Goal: Task Accomplishment & Management: Complete application form

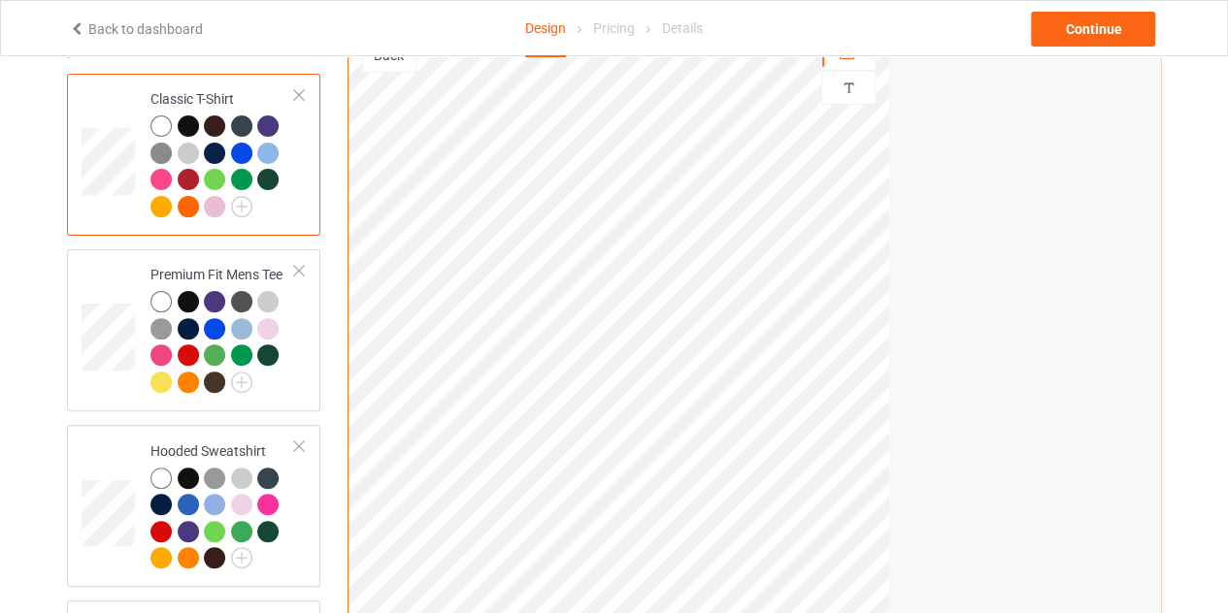
scroll to position [151, 0]
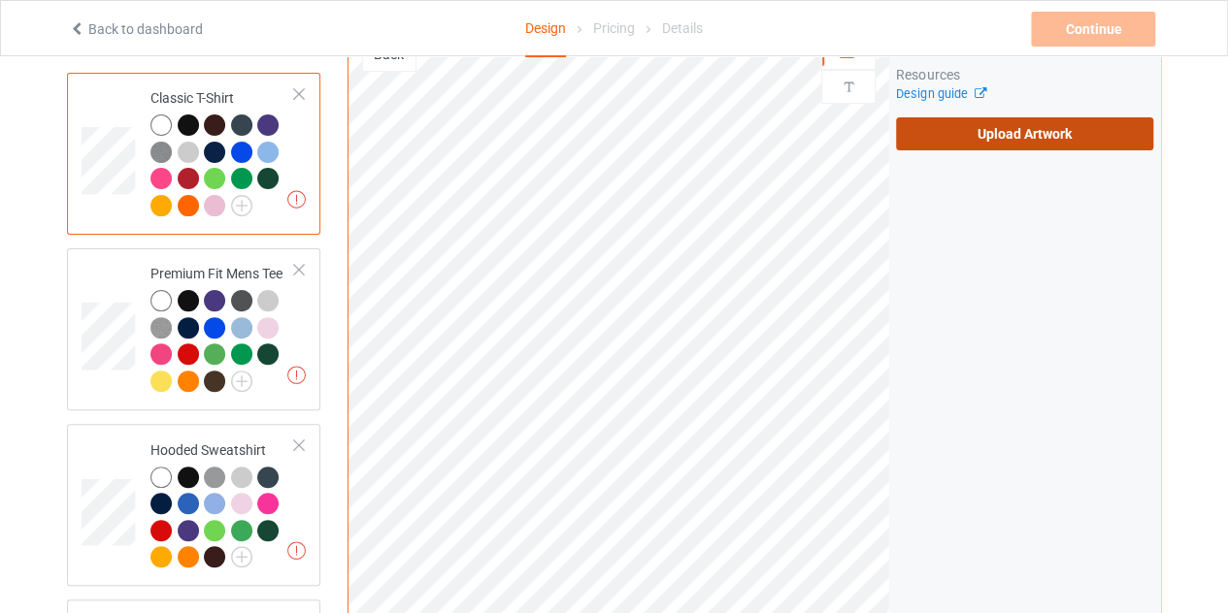
click at [994, 134] on label "Upload Artwork" at bounding box center [1024, 133] width 257 height 33
click at [0, 0] on input "Upload Artwork" at bounding box center [0, 0] width 0 height 0
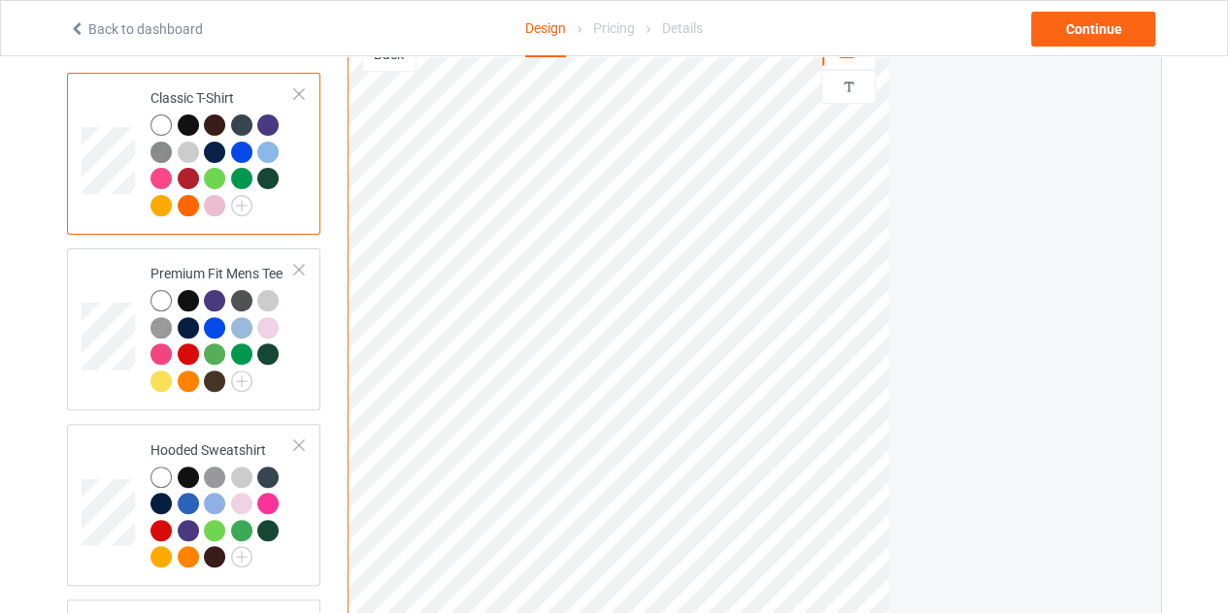
scroll to position [9, 0]
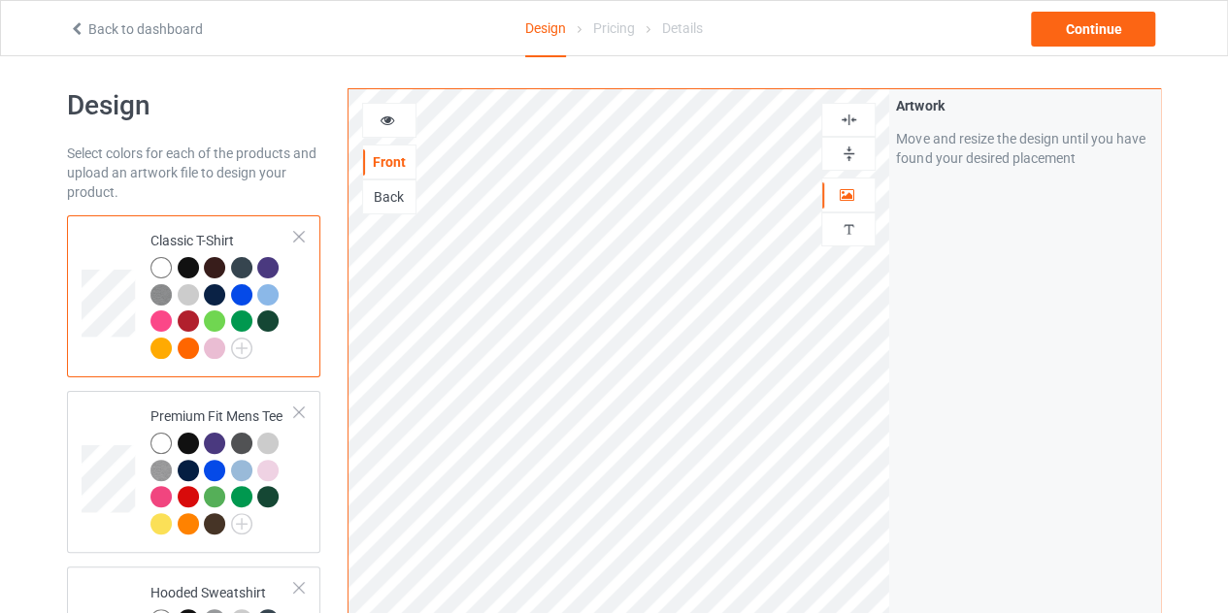
click at [187, 271] on div at bounding box center [188, 267] width 21 height 21
click at [388, 117] on icon at bounding box center [387, 118] width 16 height 14
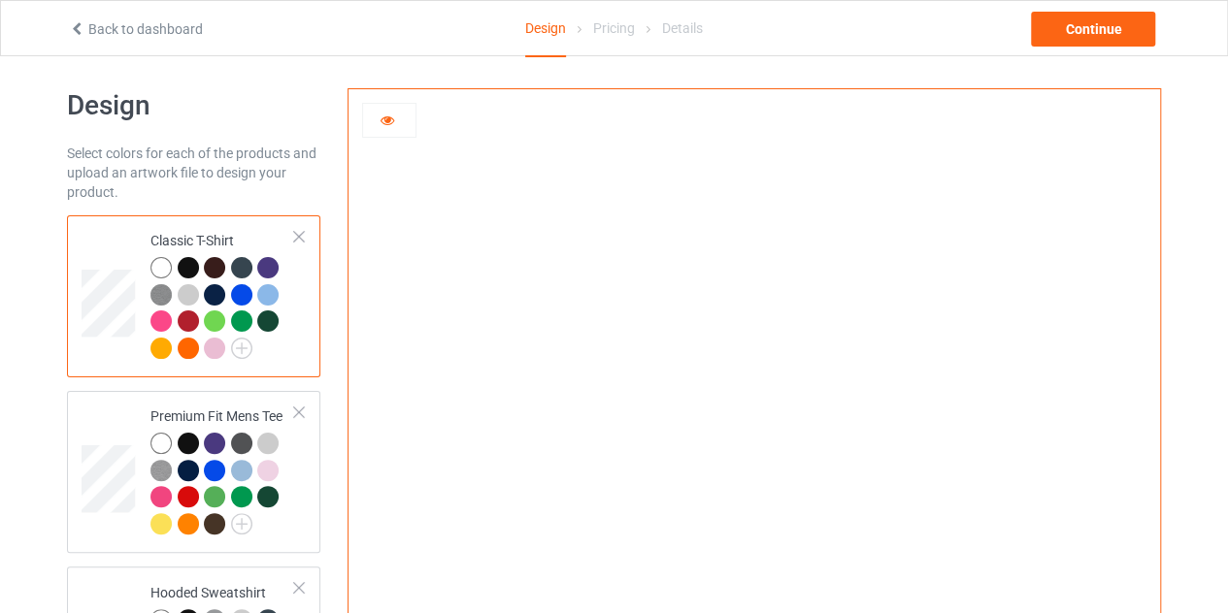
click at [157, 259] on div at bounding box center [160, 267] width 21 height 21
click at [384, 119] on icon at bounding box center [387, 118] width 16 height 14
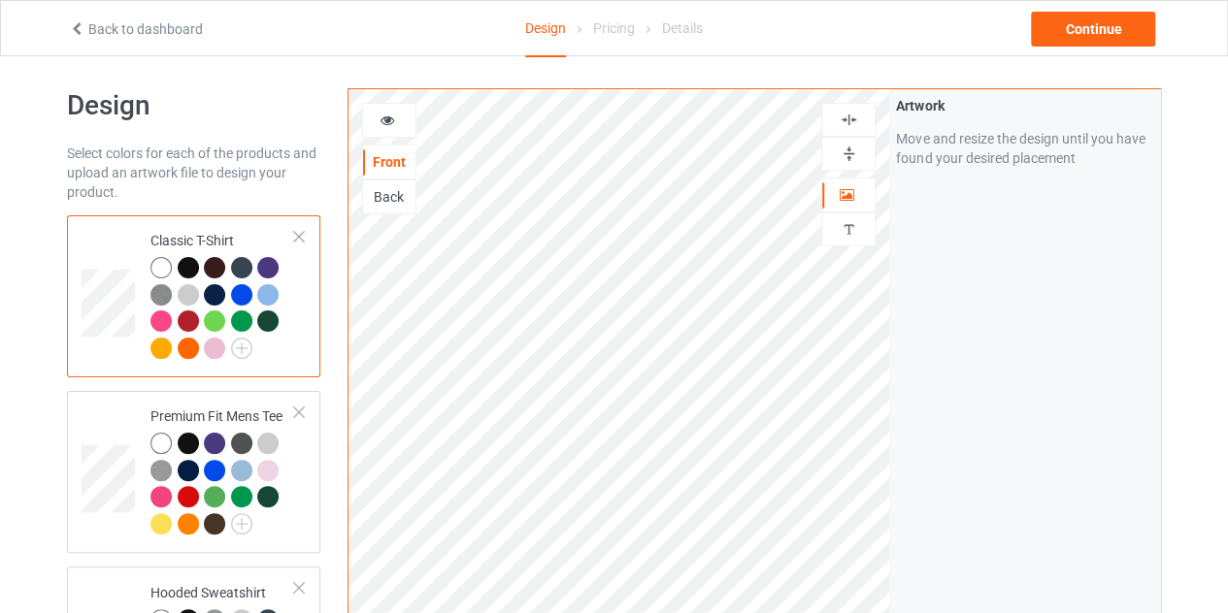
click at [841, 117] on img at bounding box center [849, 120] width 18 height 18
click at [385, 124] on icon at bounding box center [387, 118] width 16 height 14
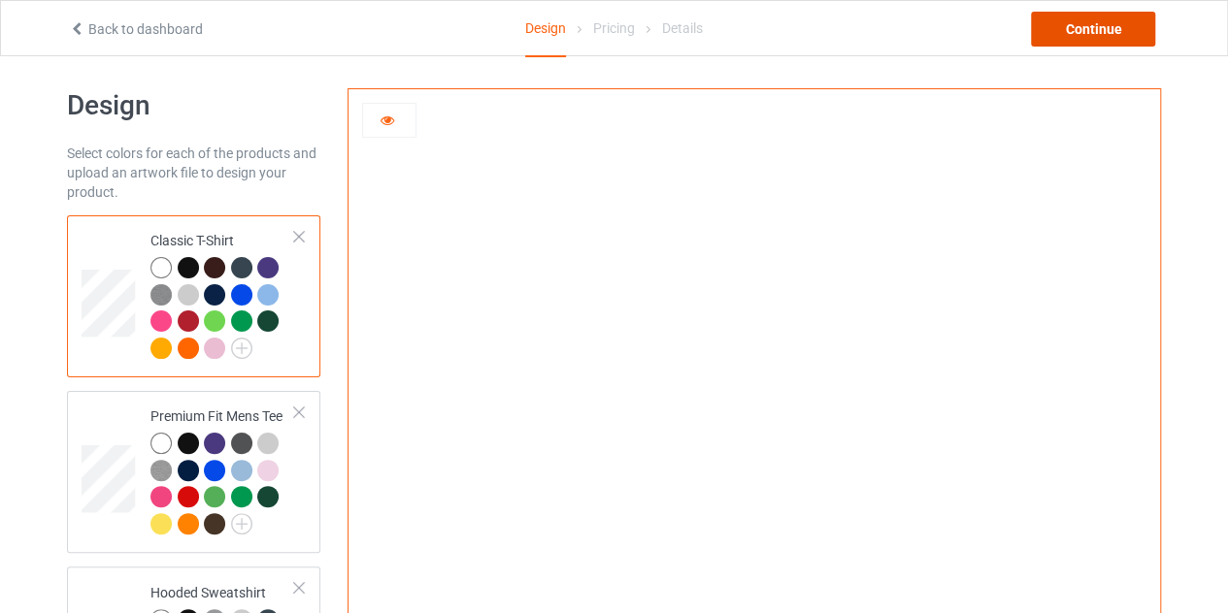
click at [1091, 23] on div "Continue" at bounding box center [1093, 29] width 124 height 35
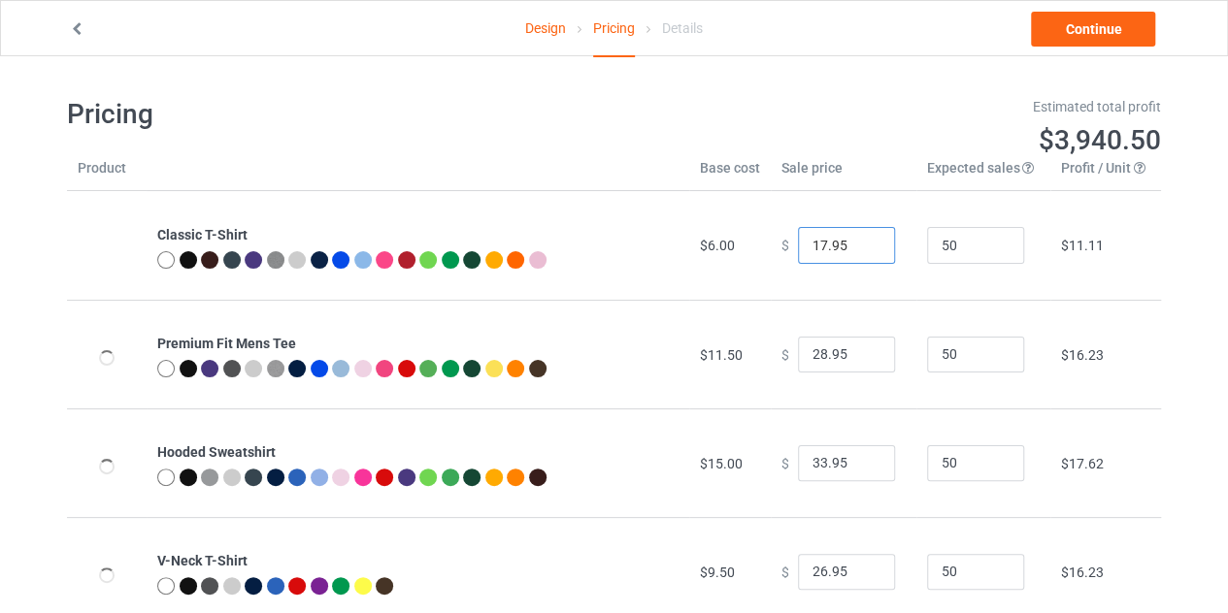
click at [868, 238] on input "17.95" at bounding box center [846, 245] width 97 height 37
type input "18.95"
click at [868, 238] on input "18.95" at bounding box center [846, 245] width 97 height 37
click at [1081, 18] on link "Continue" at bounding box center [1093, 29] width 124 height 35
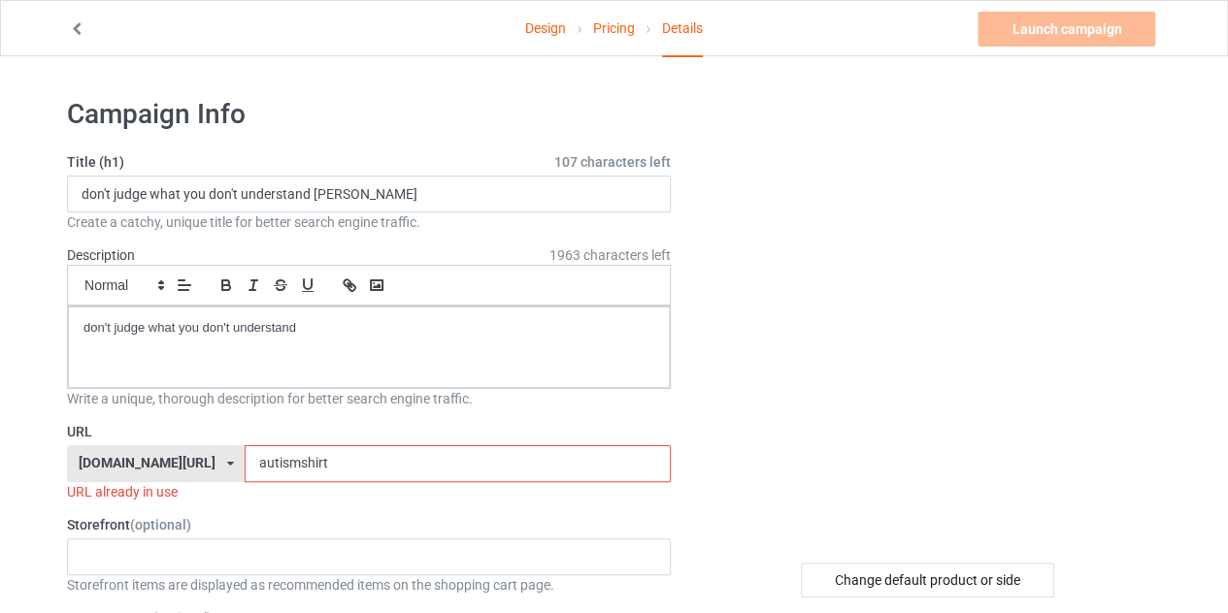
click at [359, 457] on input "autismshirt" at bounding box center [457, 463] width 425 height 37
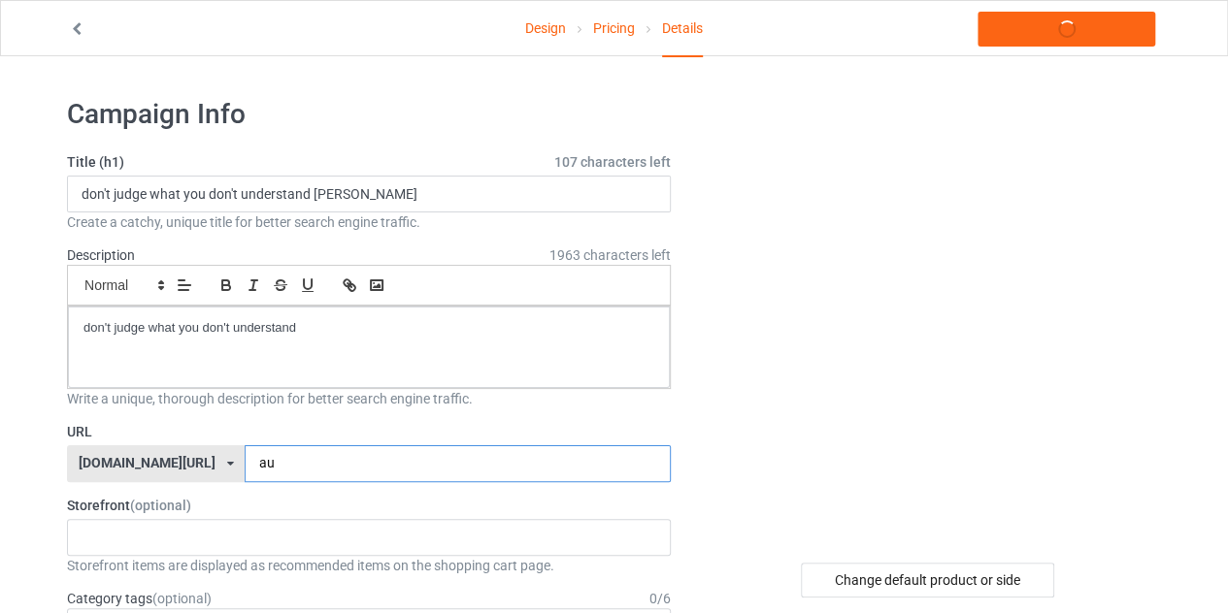
type input "a"
type input "wehd"
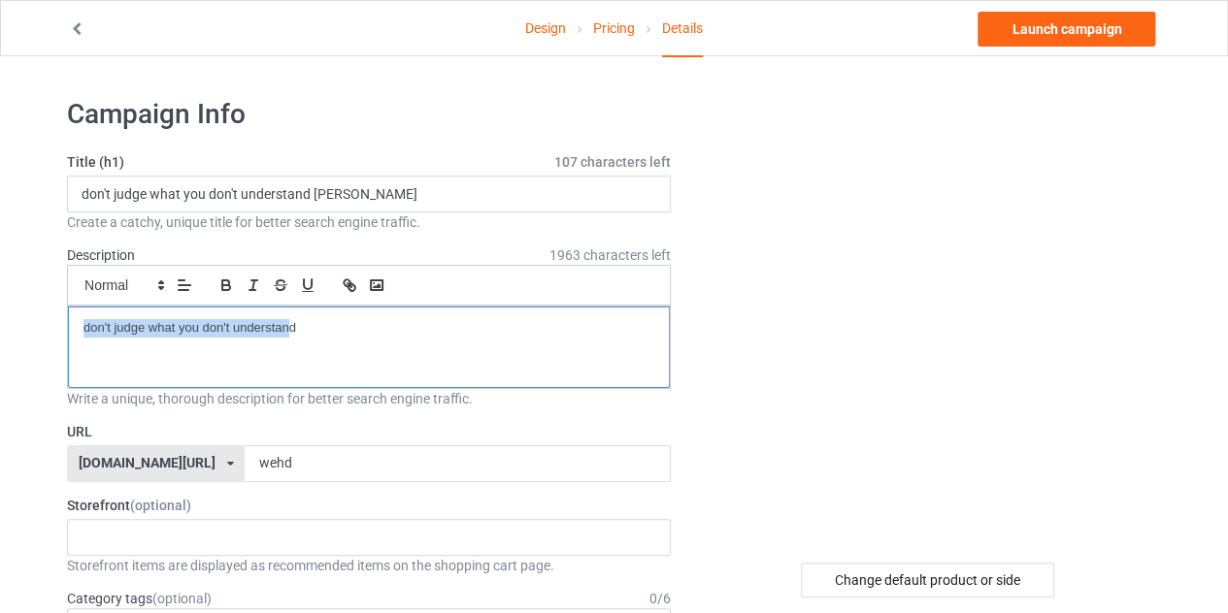
drag, startPoint x: 290, startPoint y: 332, endPoint x: 55, endPoint y: 323, distance: 235.0
click at [167, 342] on div "d" at bounding box center [369, 348] width 602 height 82
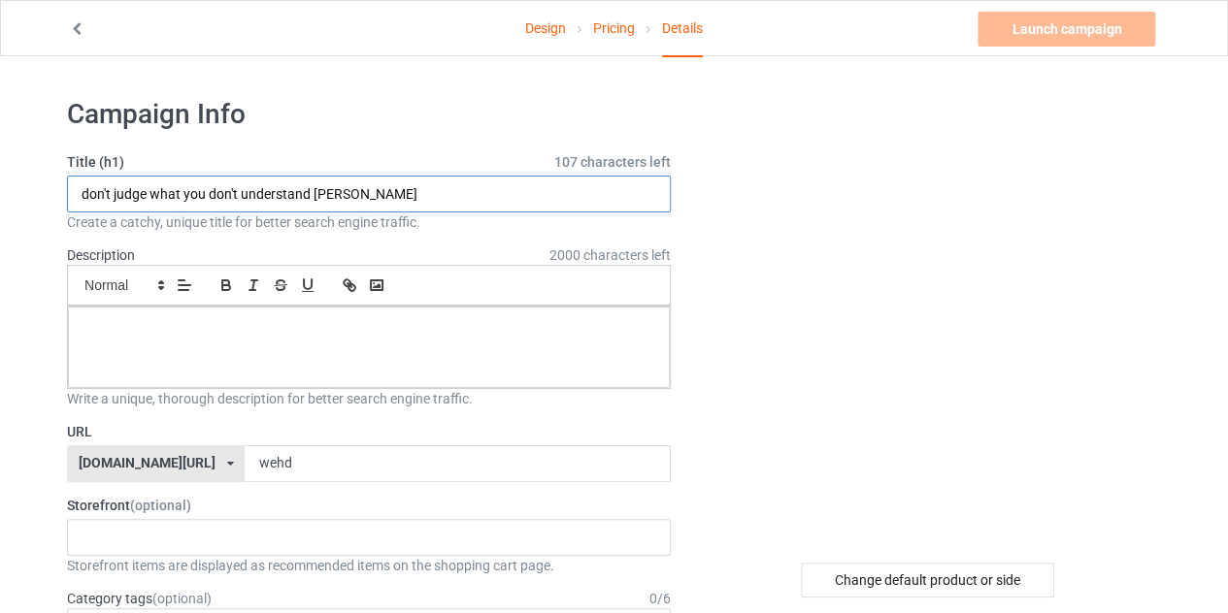
click at [344, 191] on input "don't judge what you don't understand [PERSON_NAME]" at bounding box center [369, 194] width 604 height 37
type input "limited edition"
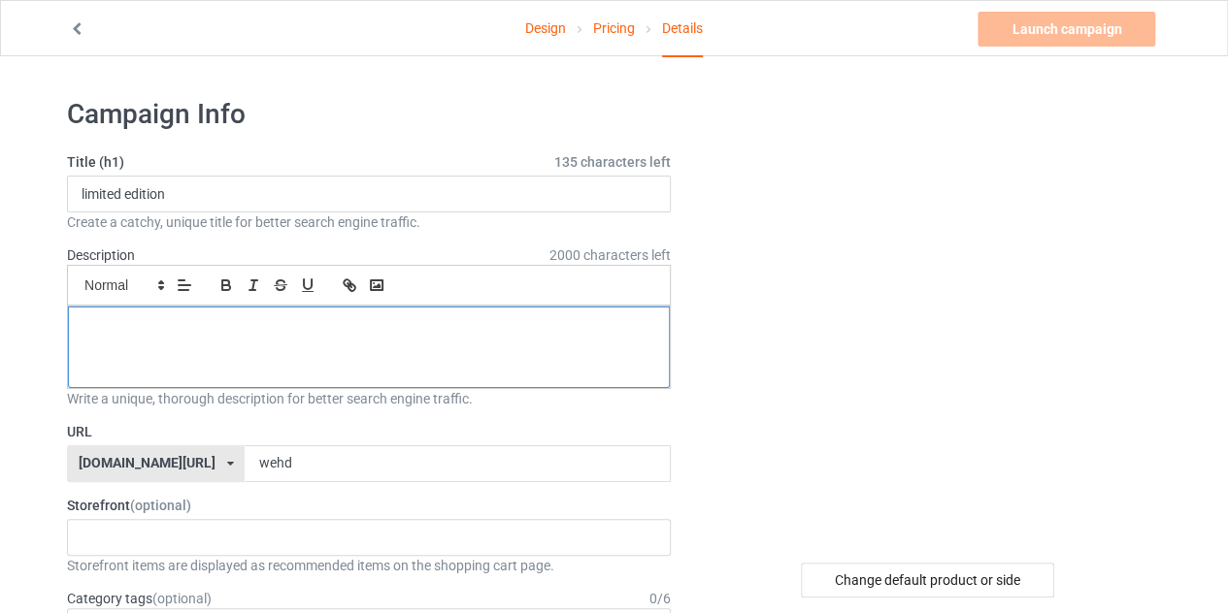
click at [285, 335] on p at bounding box center [368, 328] width 571 height 18
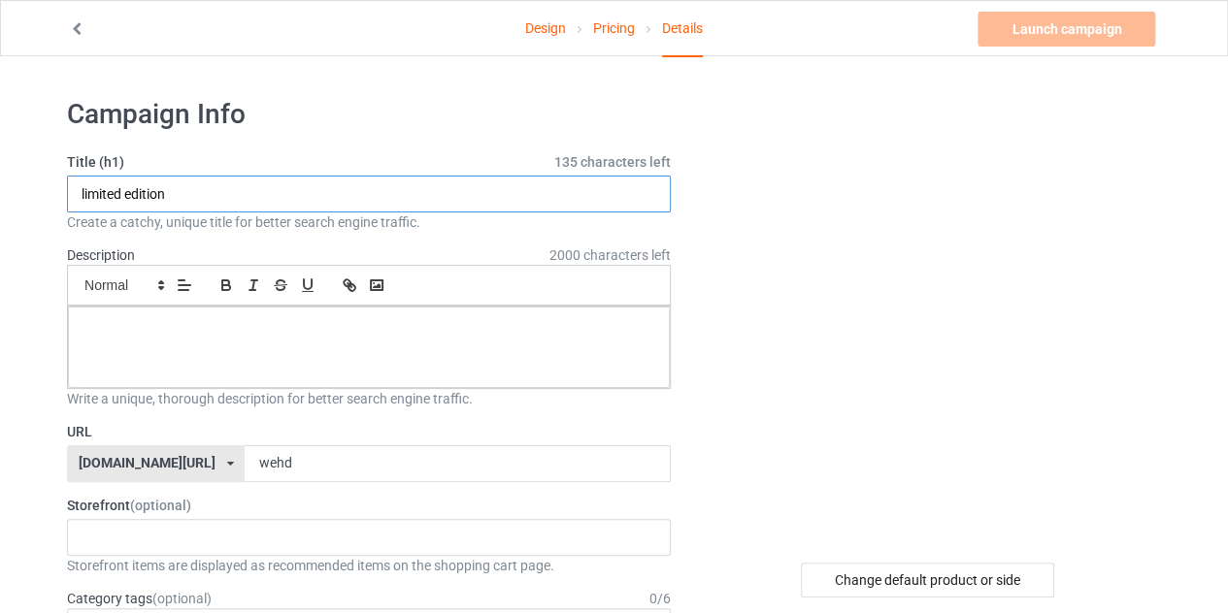
click at [216, 199] on input "limited edition" at bounding box center [369, 194] width 604 height 37
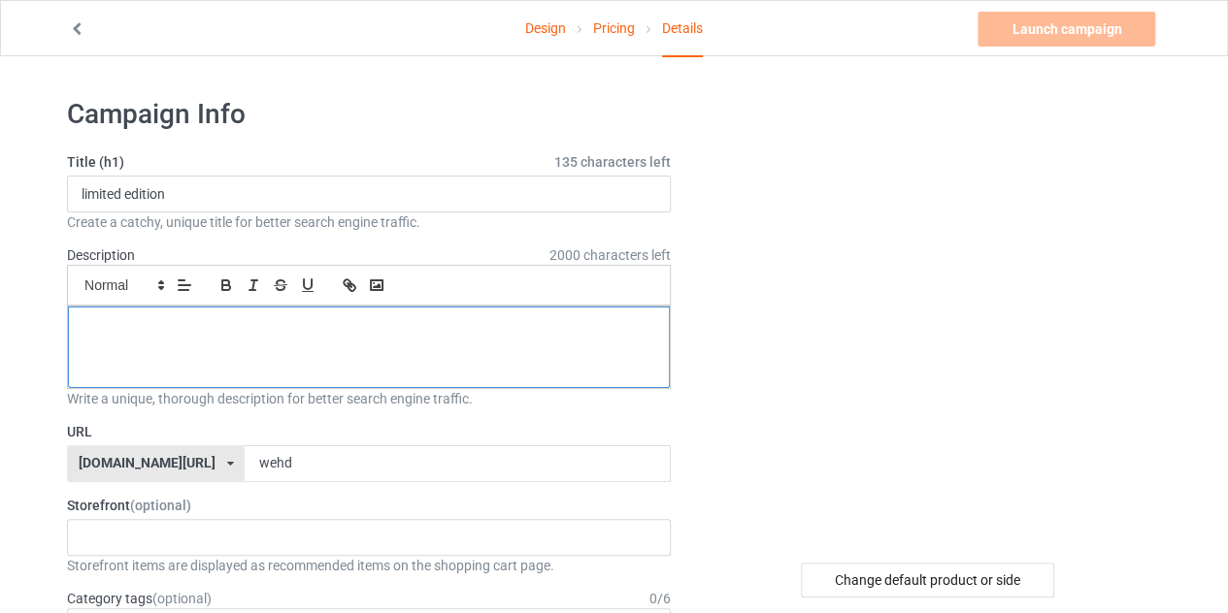
click at [247, 344] on div at bounding box center [369, 348] width 602 height 82
paste div
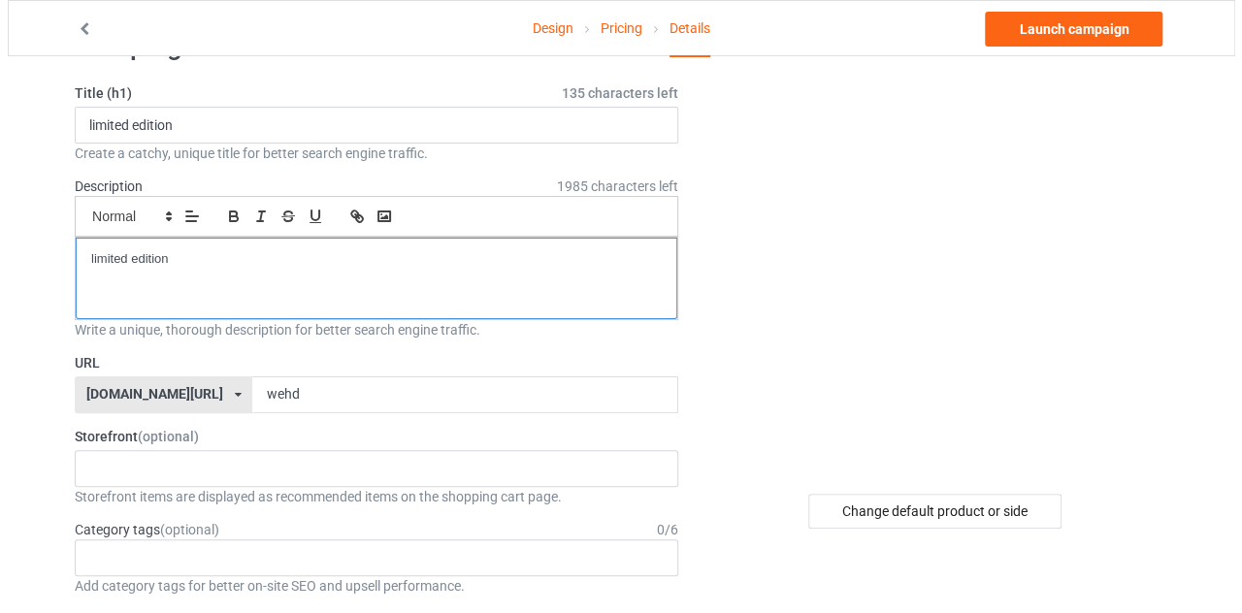
scroll to position [70, 0]
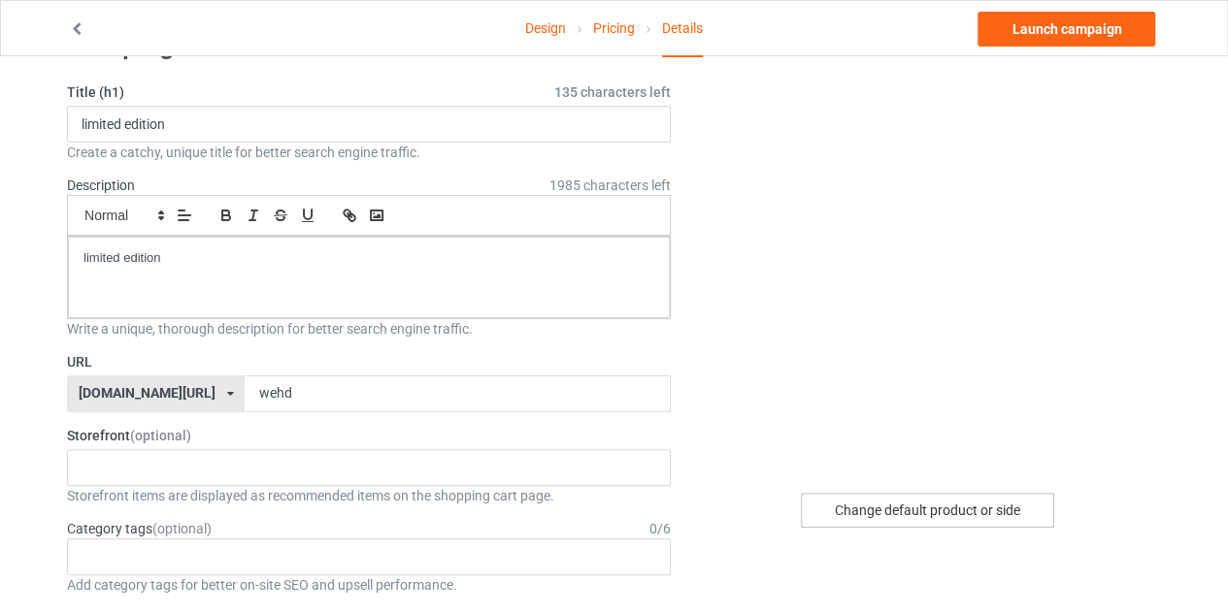
click at [865, 501] on div "Change default product or side" at bounding box center [927, 510] width 253 height 35
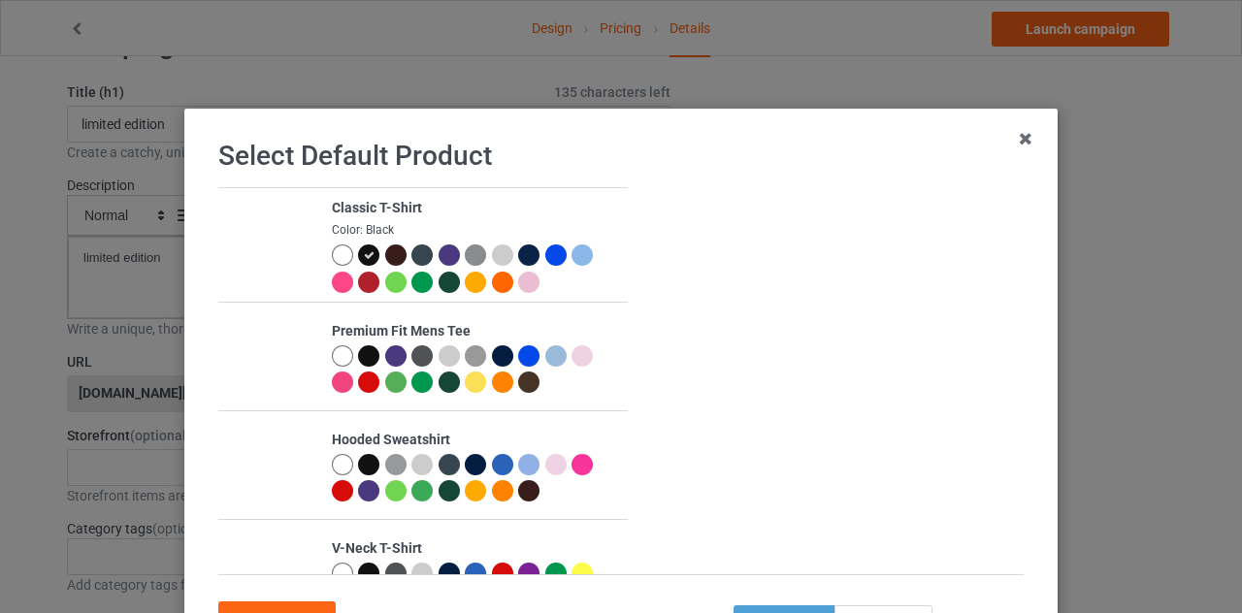
click at [332, 249] on div at bounding box center [342, 255] width 21 height 21
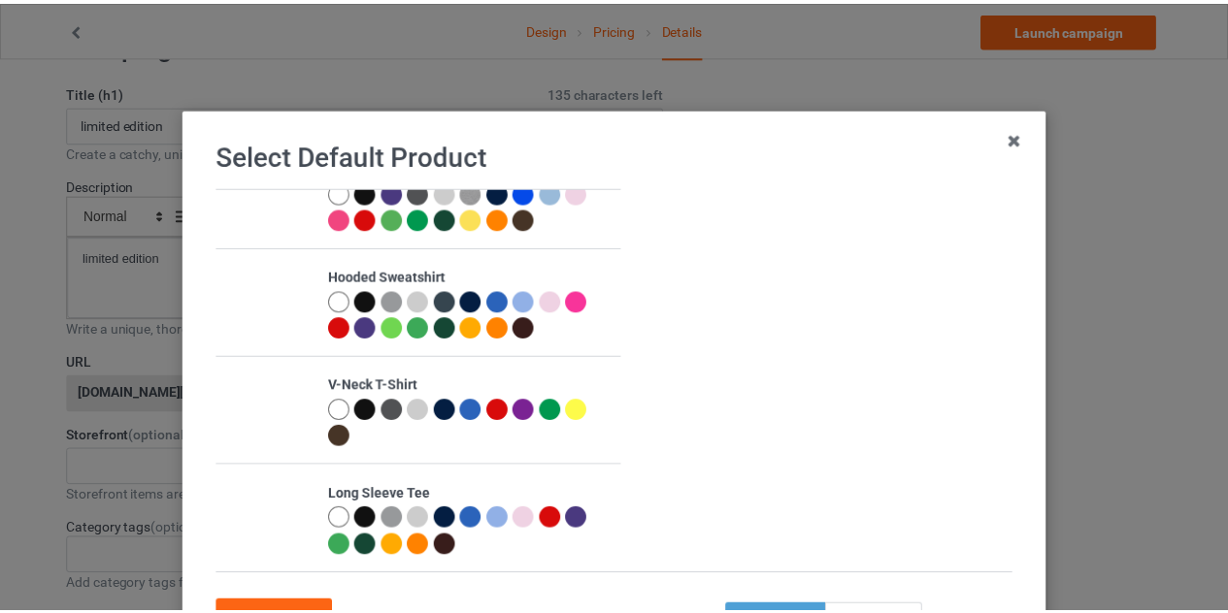
scroll to position [166, 0]
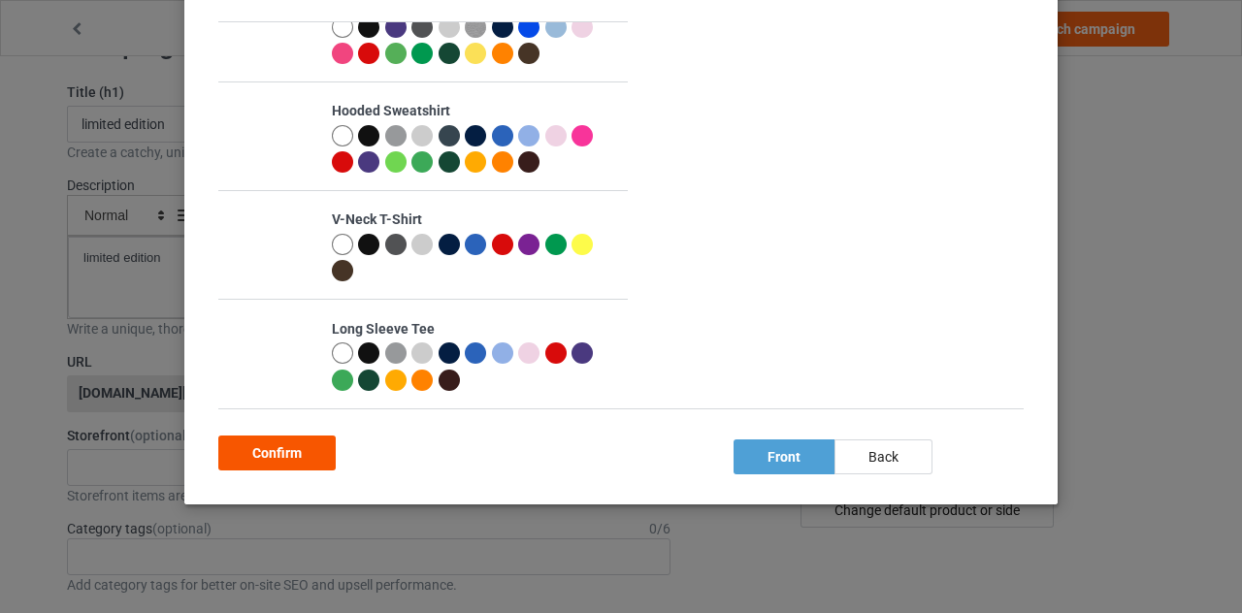
click at [303, 442] on div "Confirm" at bounding box center [276, 453] width 117 height 35
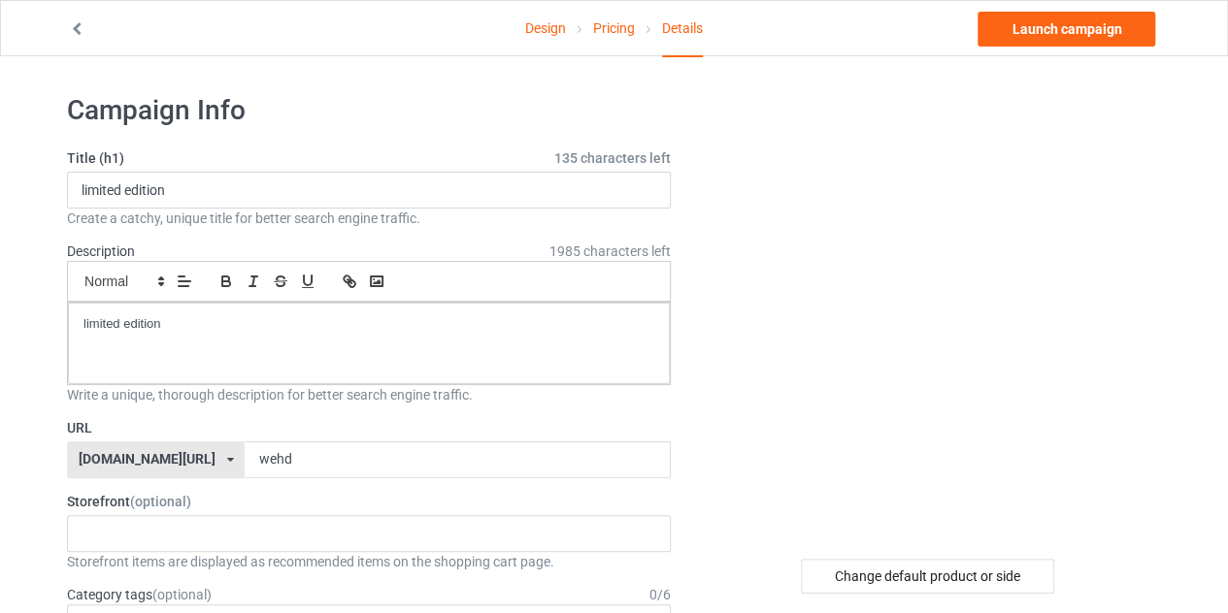
scroll to position [3, 0]
click at [534, 30] on link "Design" at bounding box center [545, 28] width 41 height 54
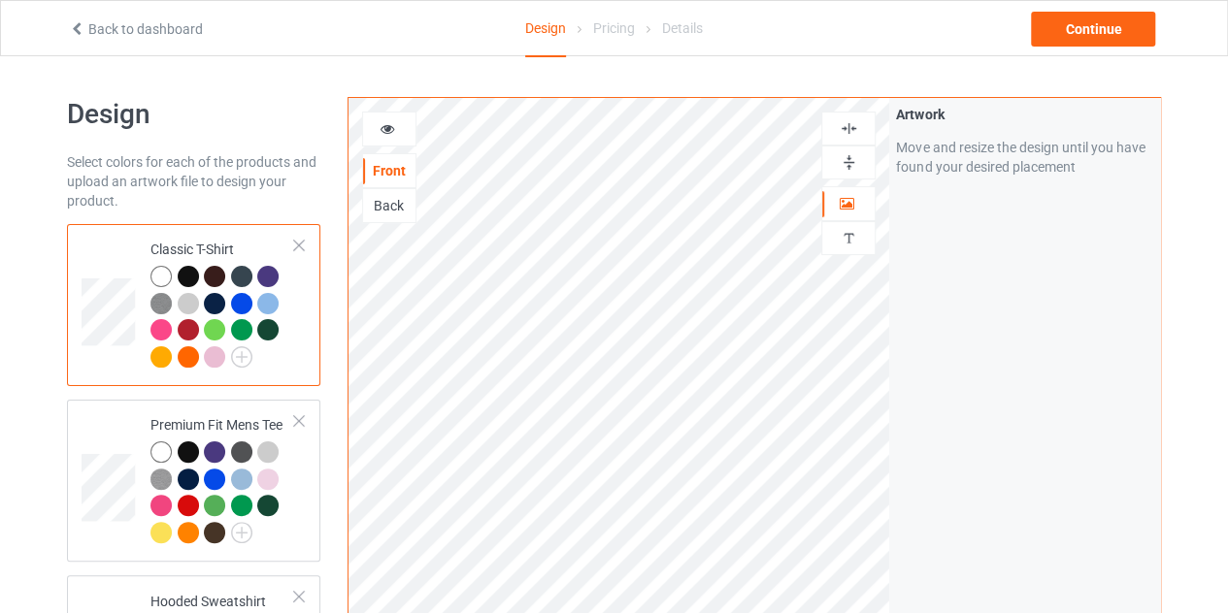
click at [384, 133] on icon at bounding box center [387, 126] width 16 height 14
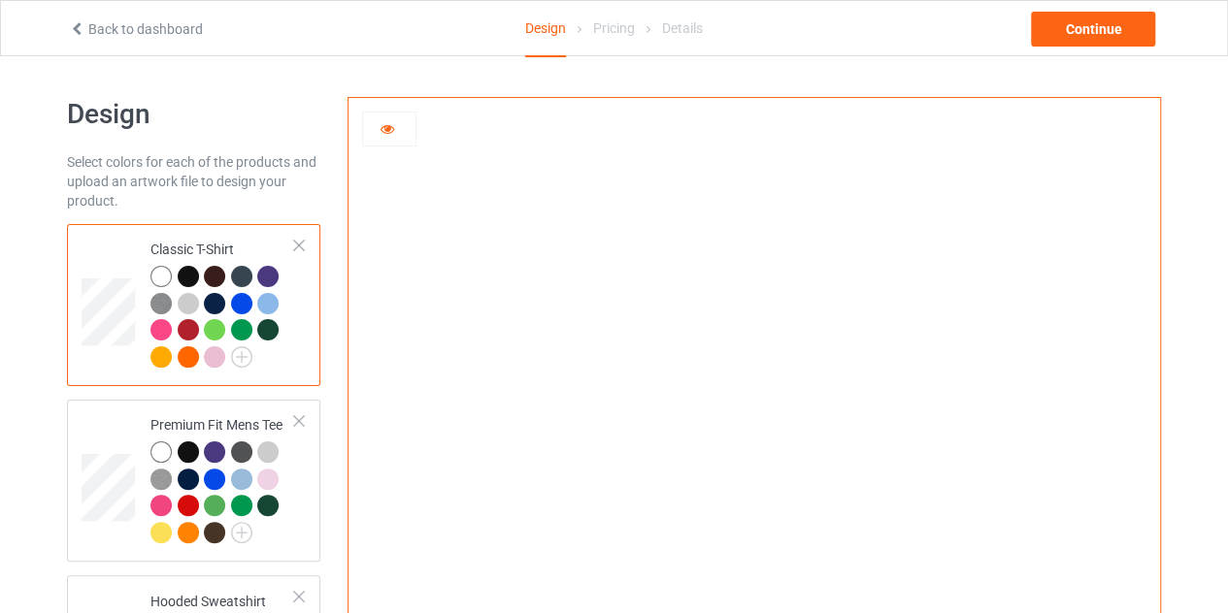
click at [384, 133] on icon at bounding box center [387, 126] width 16 height 14
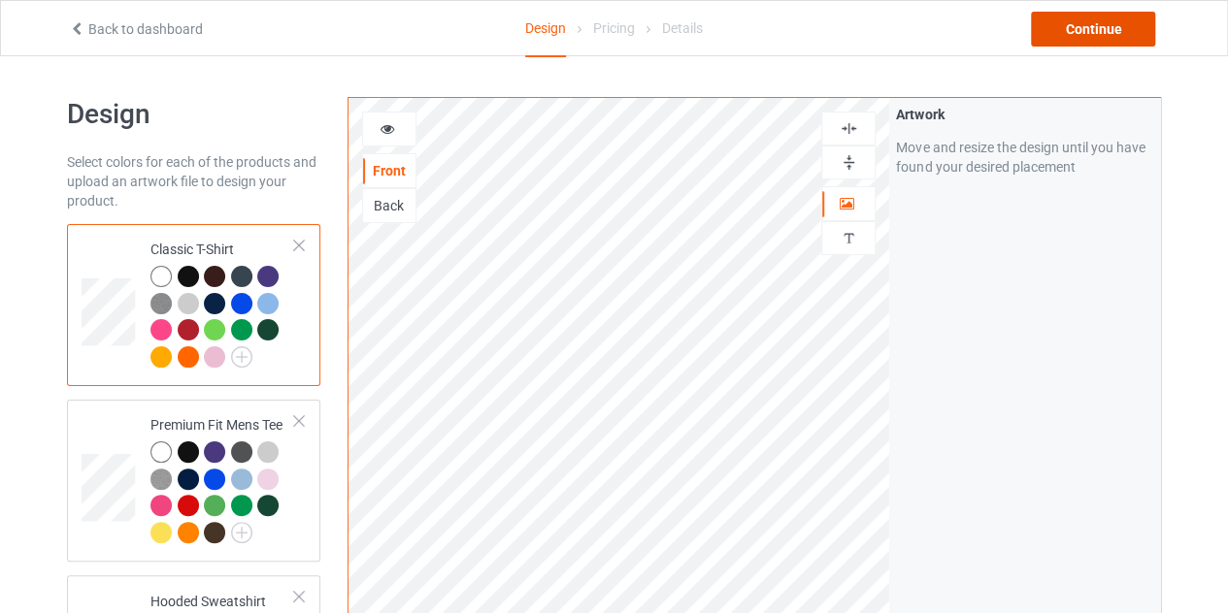
click at [1114, 16] on div "Continue" at bounding box center [1093, 29] width 124 height 35
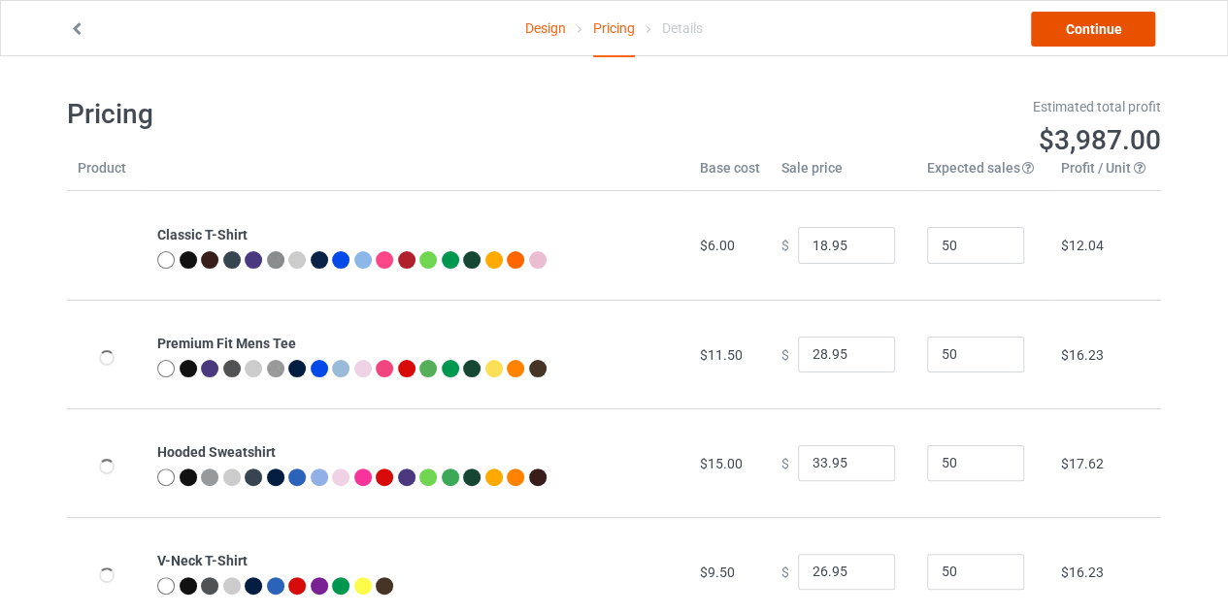
click at [1104, 28] on link "Continue" at bounding box center [1093, 29] width 124 height 35
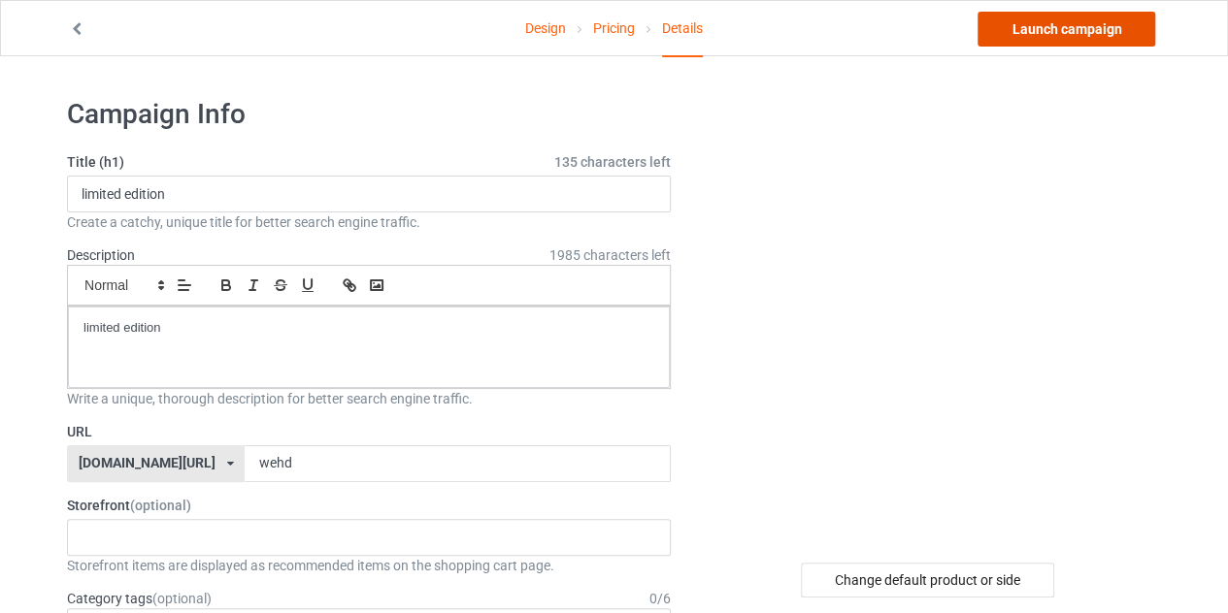
click at [1073, 28] on link "Launch campaign" at bounding box center [1066, 29] width 178 height 35
